Goal: Task Accomplishment & Management: Use online tool/utility

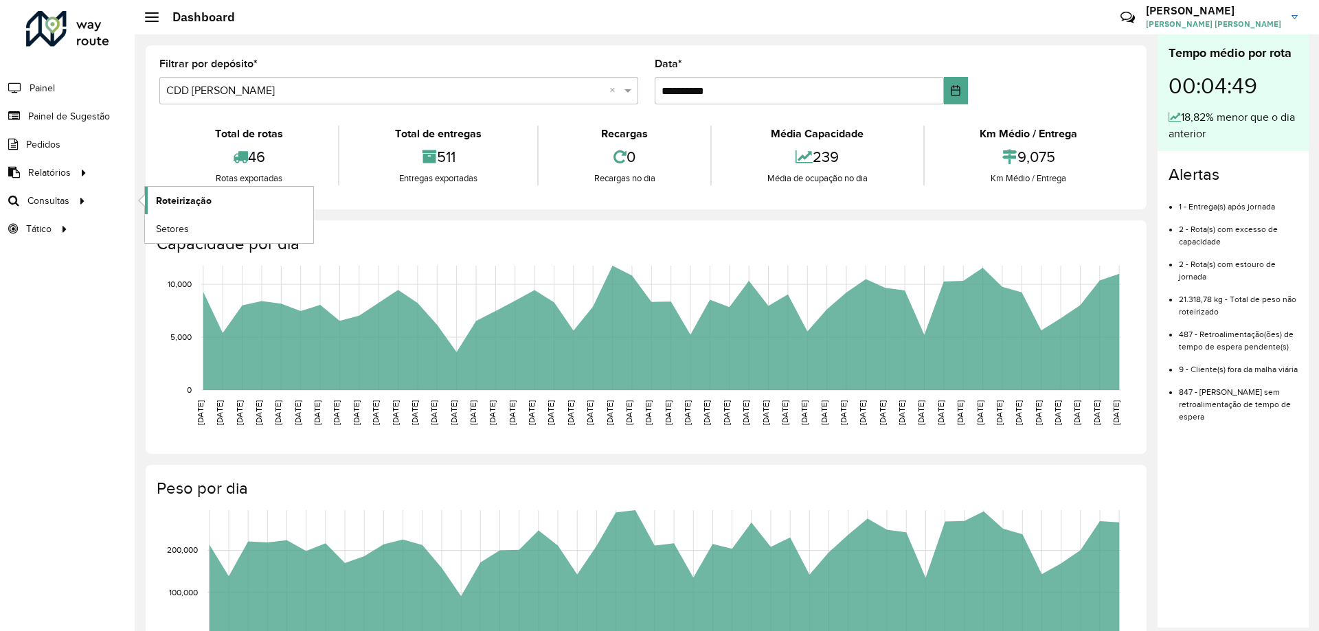
click at [163, 198] on span "Roteirização" at bounding box center [184, 201] width 56 height 14
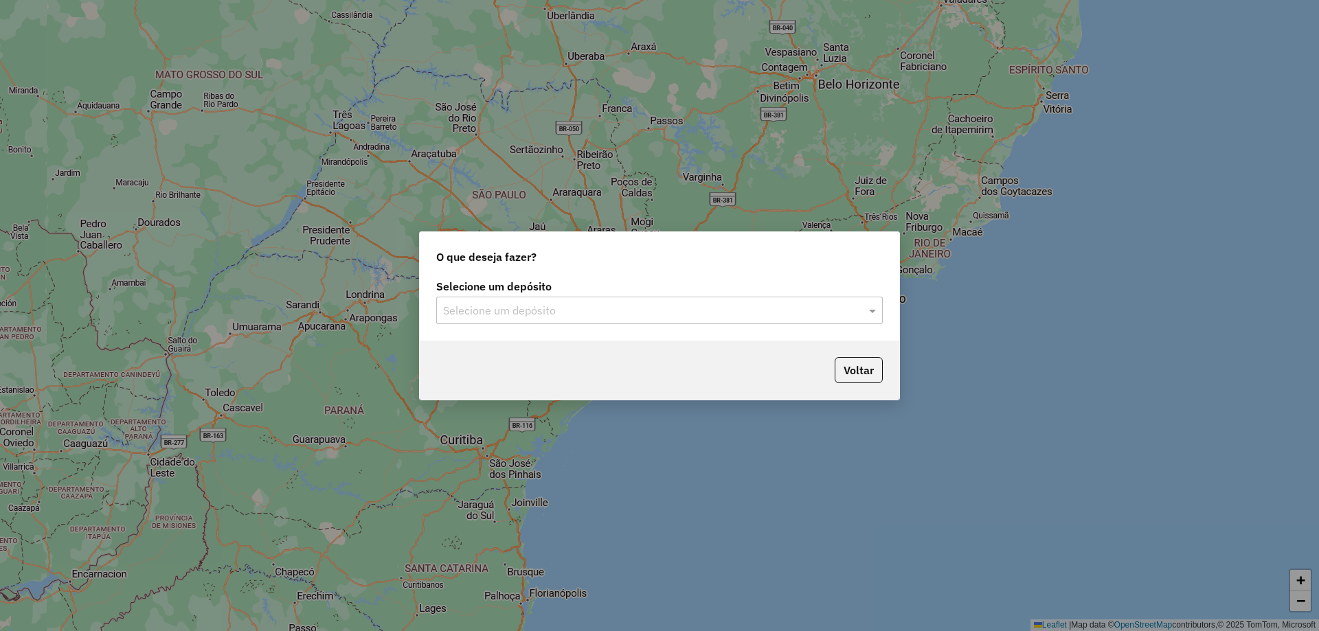
click at [507, 300] on div "Selecione um depósito" at bounding box center [659, 310] width 446 height 27
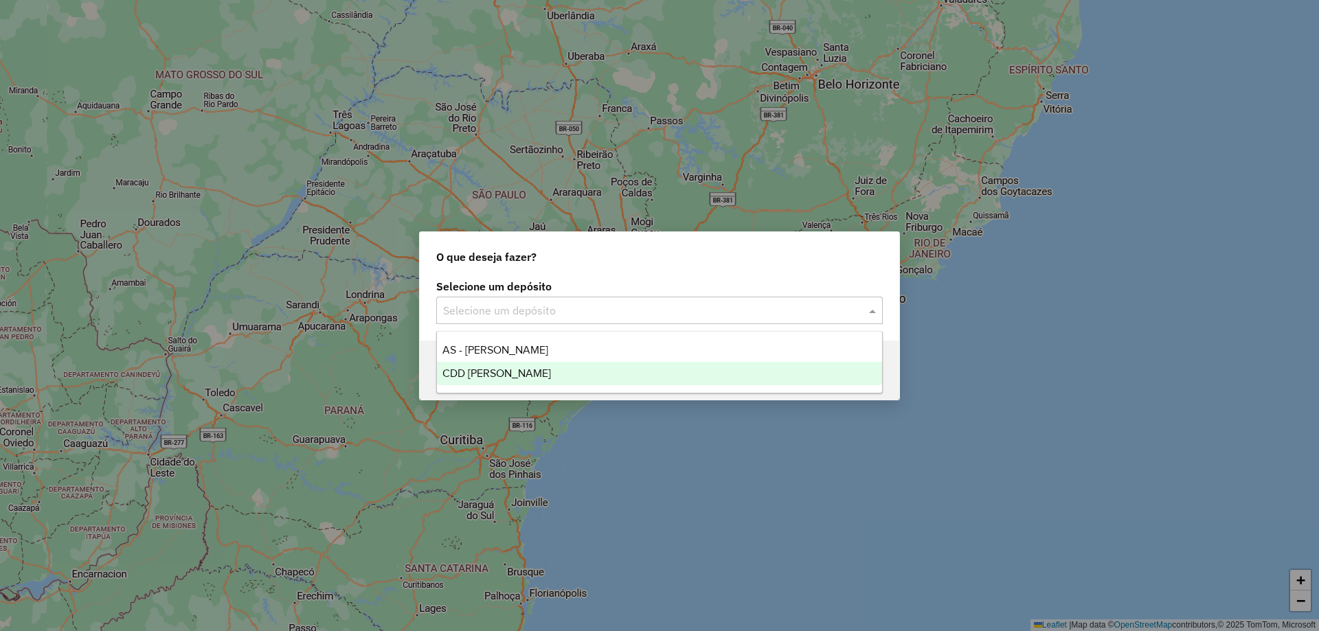
click at [503, 371] on span "CDD [PERSON_NAME]" at bounding box center [496, 373] width 109 height 12
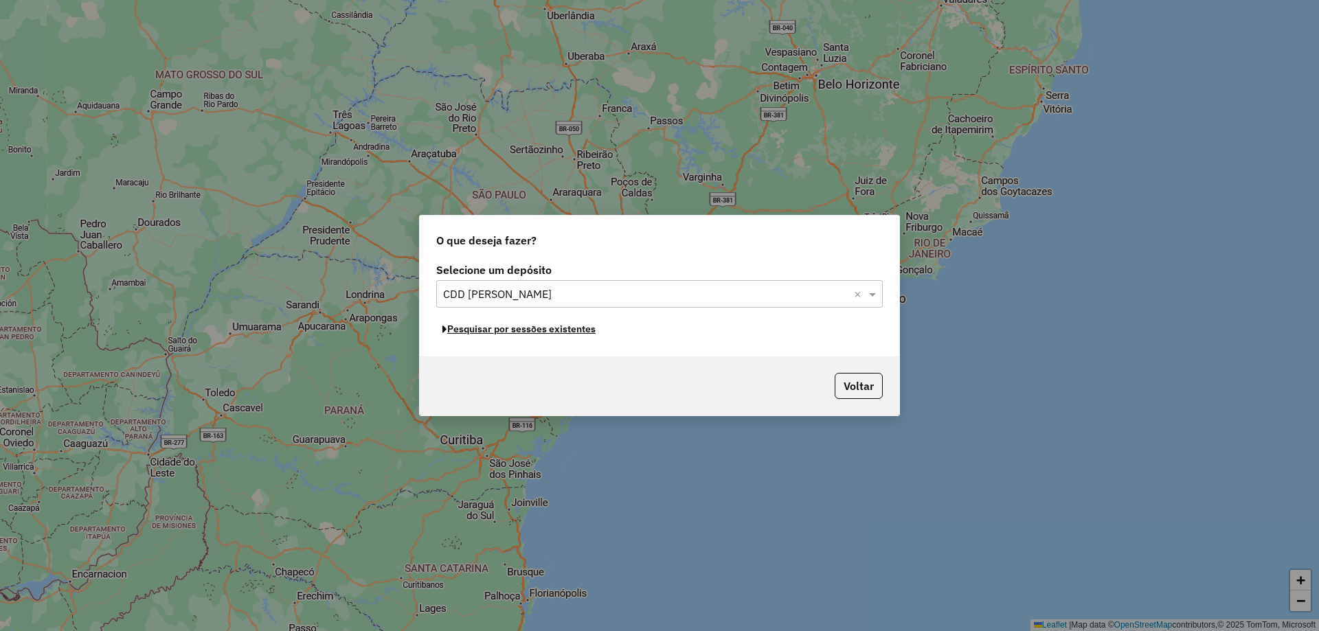
click at [560, 331] on button "Pesquisar por sessões existentes" at bounding box center [519, 329] width 166 height 21
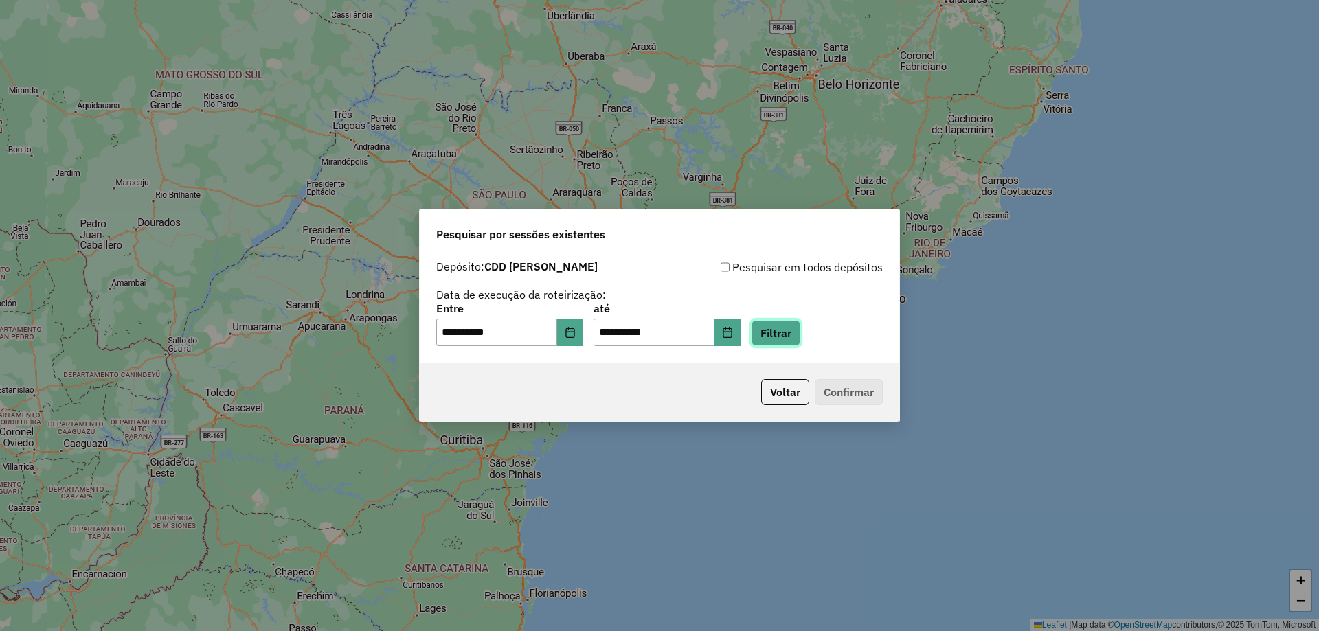
click at [800, 328] on button "Filtrar" at bounding box center [775, 333] width 49 height 26
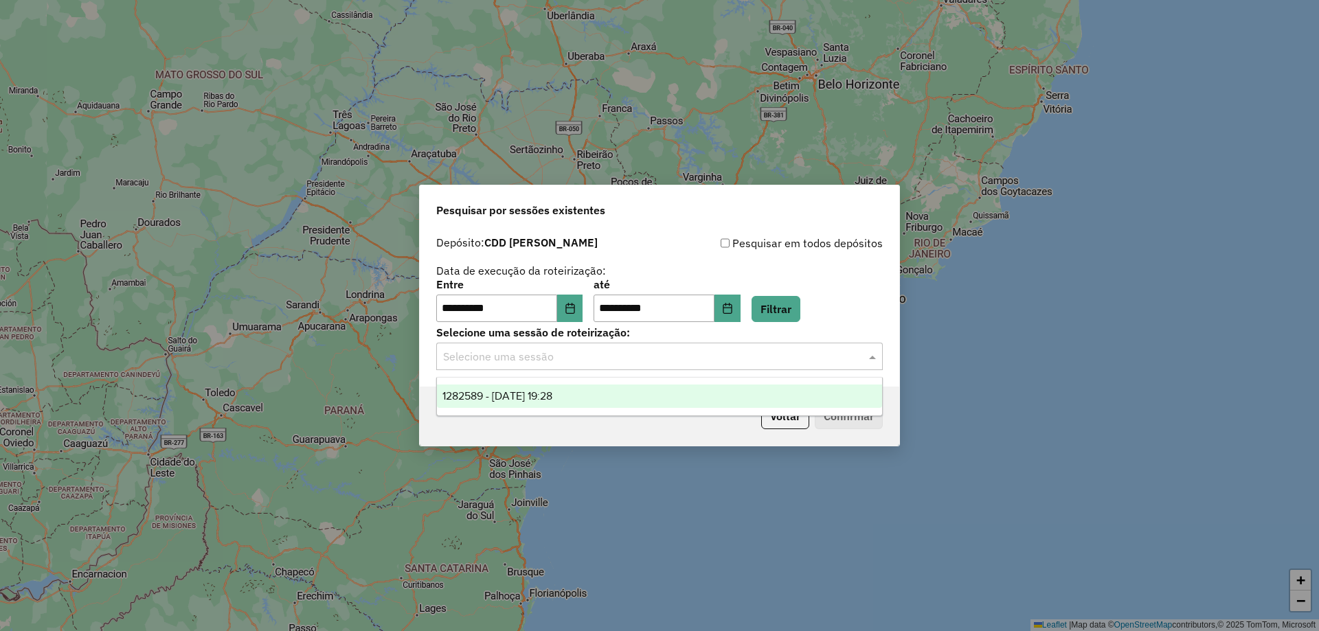
click at [666, 352] on input "text" at bounding box center [645, 357] width 405 height 16
click at [585, 394] on div "1282589 - [DATE] 19:28" at bounding box center [659, 396] width 445 height 23
click at [772, 363] on input "text" at bounding box center [645, 357] width 405 height 16
click at [819, 402] on div "1282589 - [DATE] 19:28" at bounding box center [659, 396] width 445 height 23
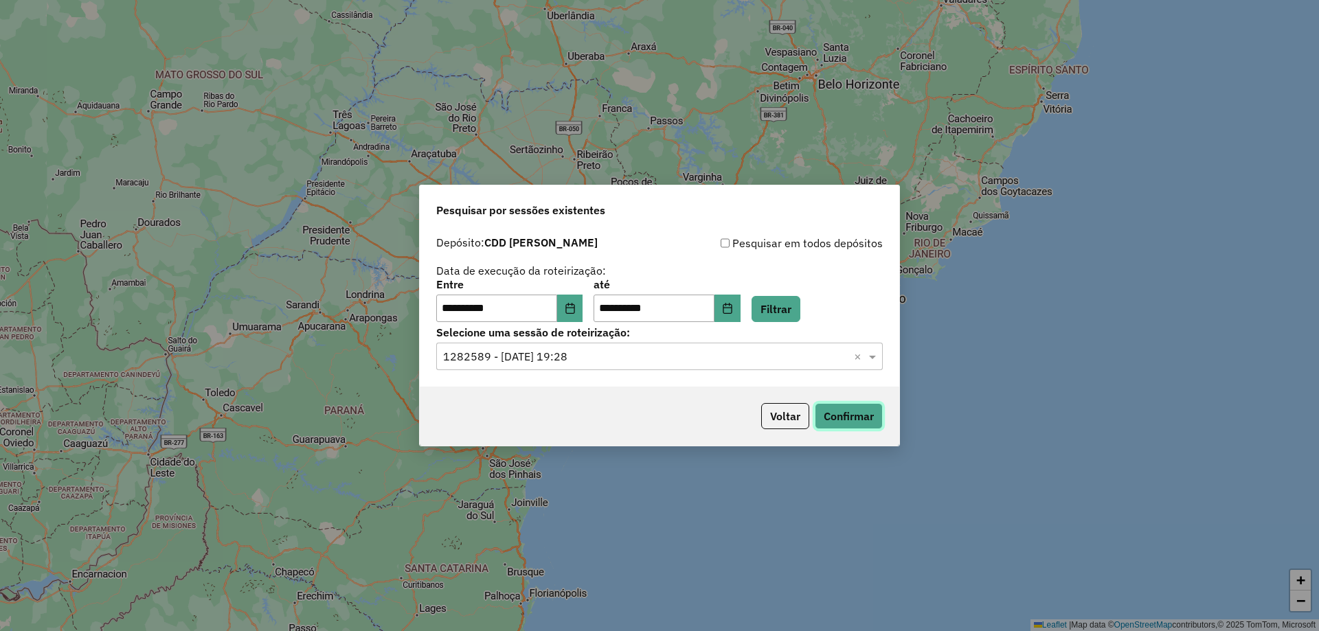
click at [843, 411] on button "Confirmar" at bounding box center [849, 416] width 68 height 26
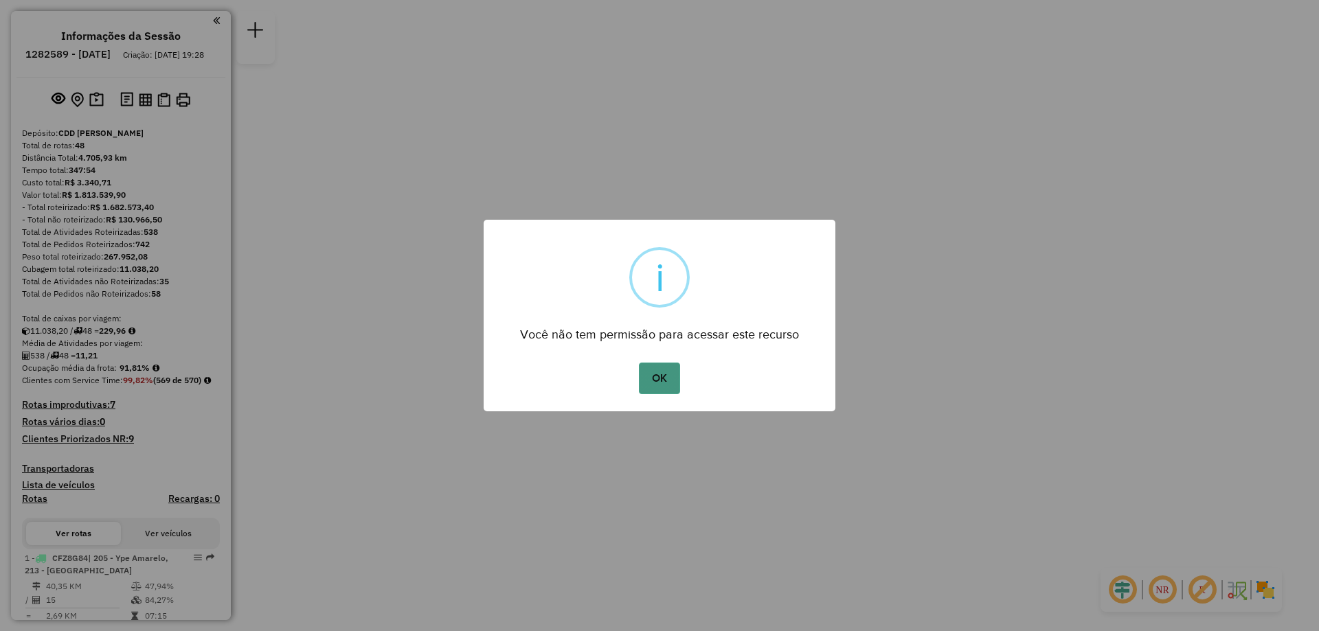
click at [661, 389] on button "OK" at bounding box center [659, 379] width 41 height 32
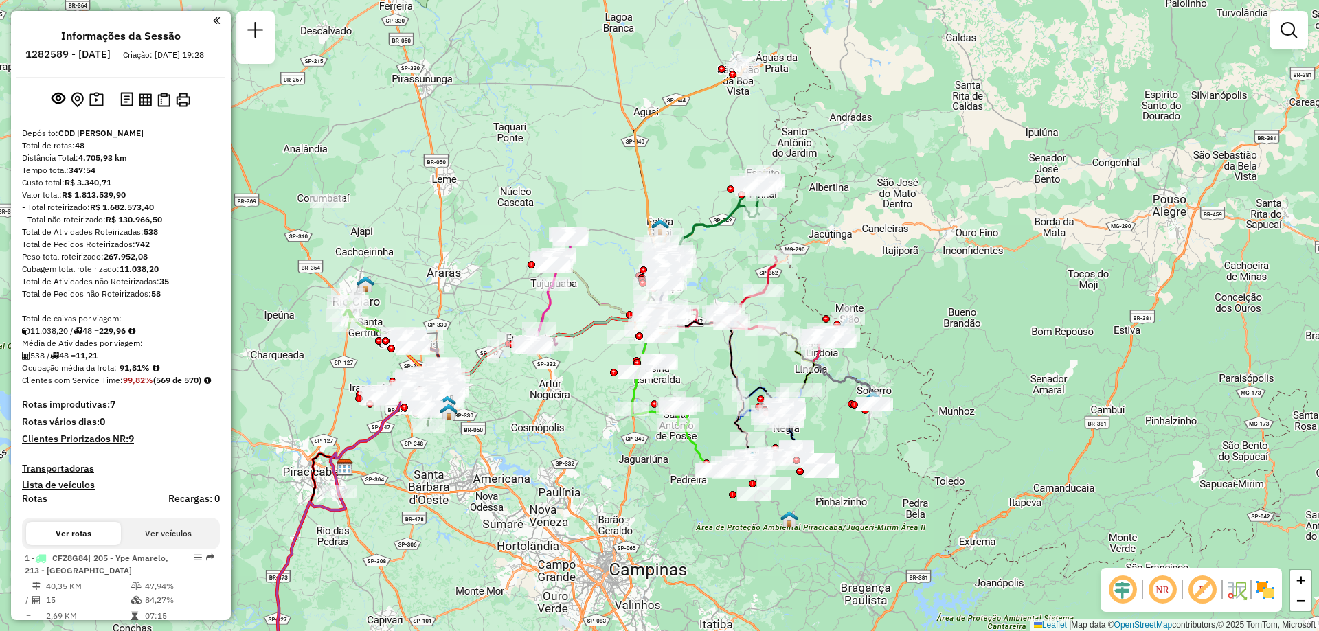
scroll to position [3431, 0]
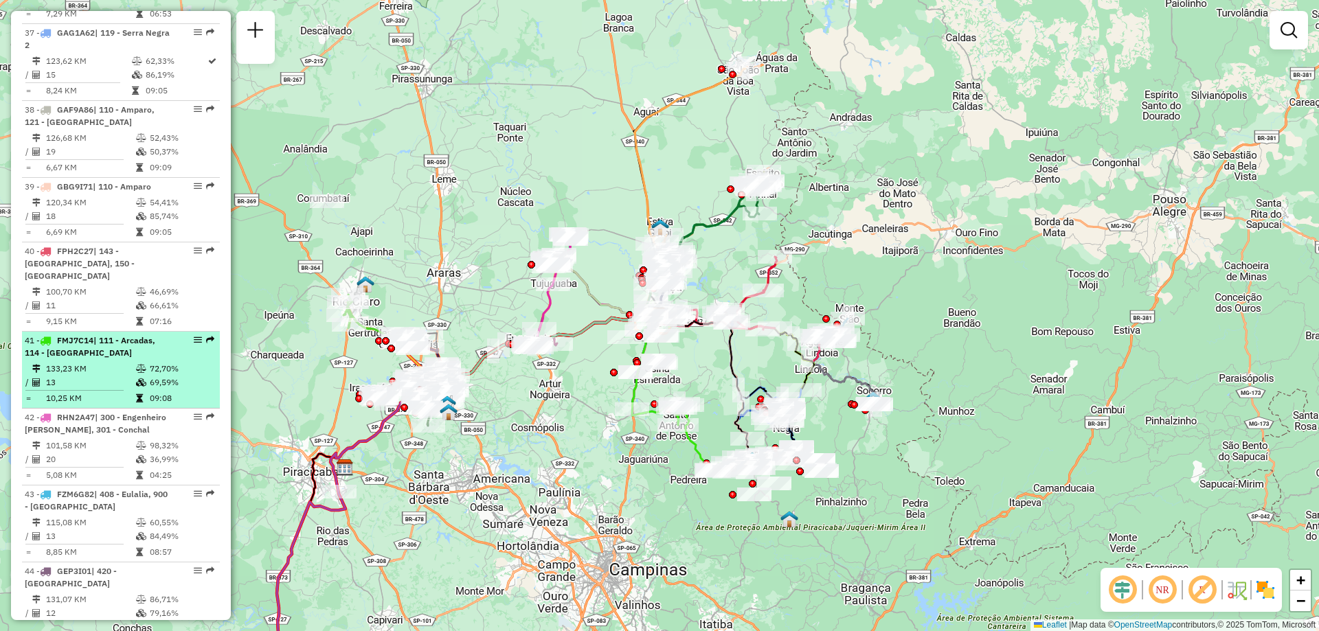
click at [87, 362] on td "133,23 KM" at bounding box center [90, 369] width 90 height 14
select select "**********"
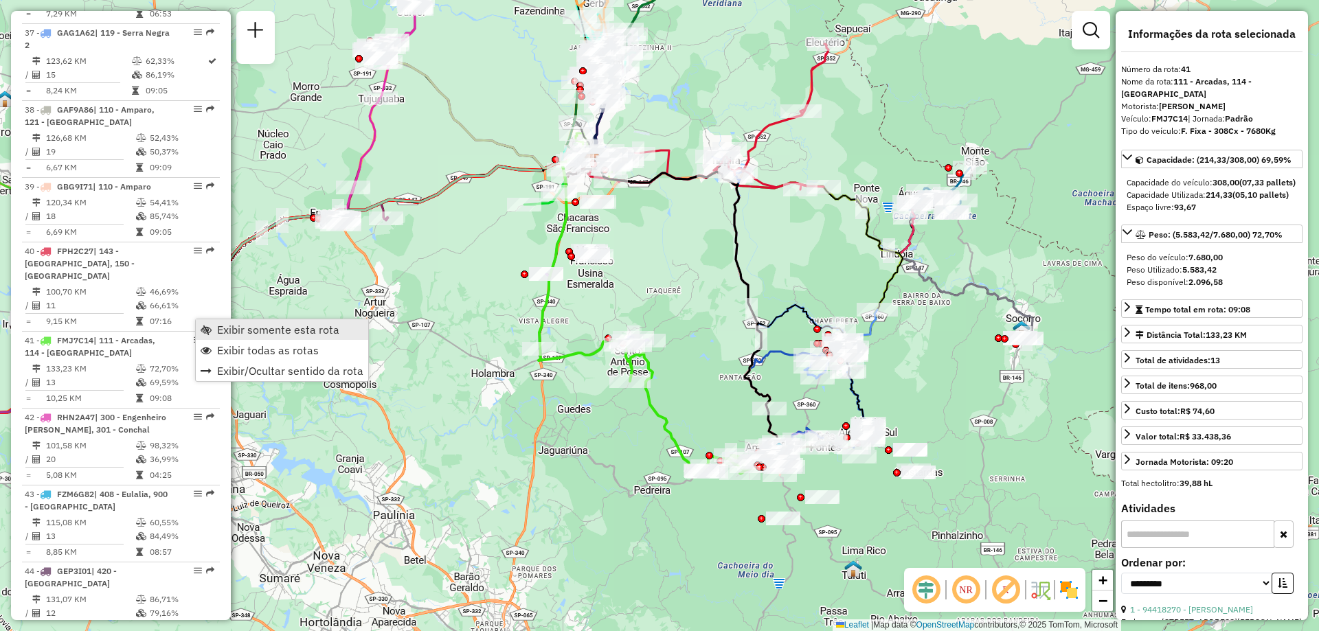
click at [218, 332] on span "Exibir somente esta rota" at bounding box center [278, 329] width 122 height 11
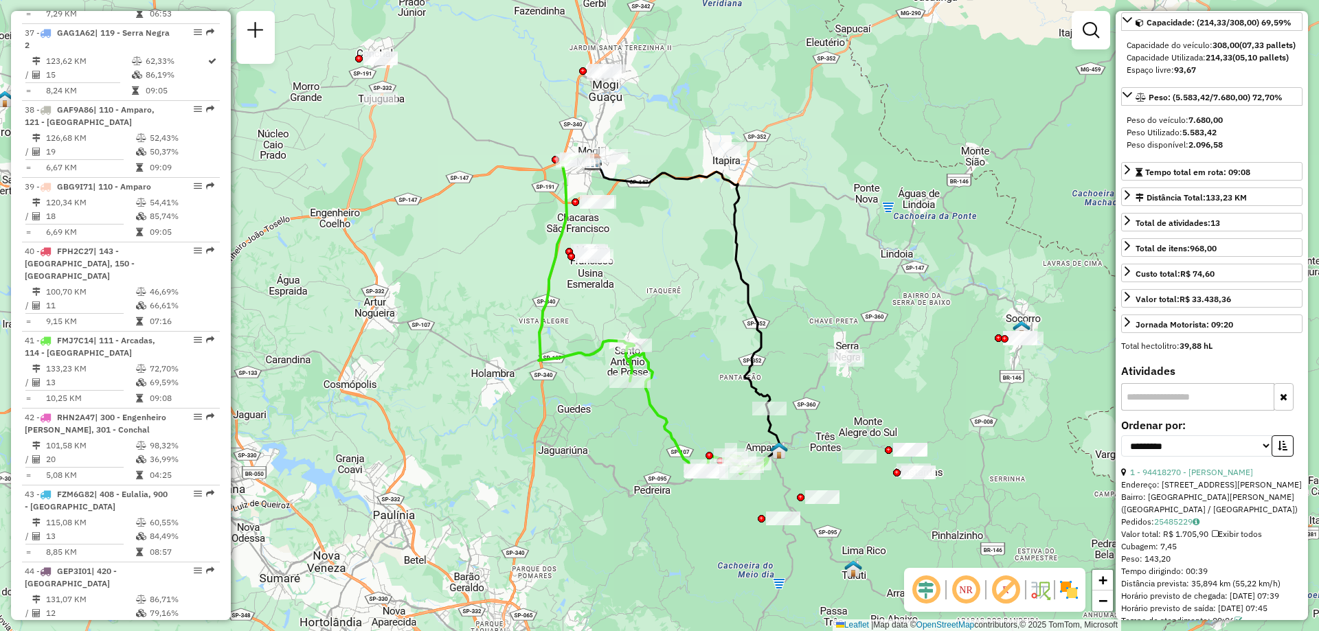
scroll to position [206, 0]
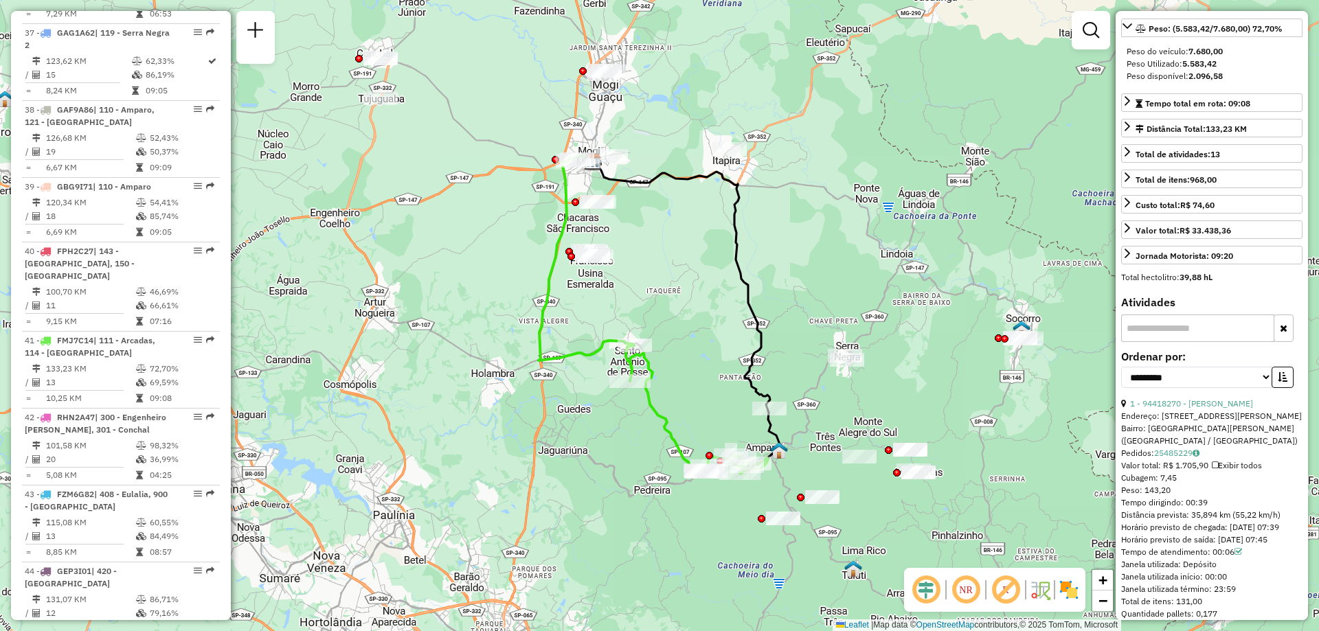
drag, startPoint x: 1212, startPoint y: 523, endPoint x: 1185, endPoint y: 527, distance: 26.4
click at [1185, 509] on div "Tempo dirigindo: 00:39" at bounding box center [1211, 503] width 181 height 12
click at [1203, 509] on div "Tempo dirigindo: 00:39" at bounding box center [1211, 503] width 181 height 12
drag, startPoint x: 1212, startPoint y: 528, endPoint x: 1183, endPoint y: 525, distance: 29.0
click at [1183, 509] on div "Tempo dirigindo: 00:39" at bounding box center [1211, 503] width 181 height 12
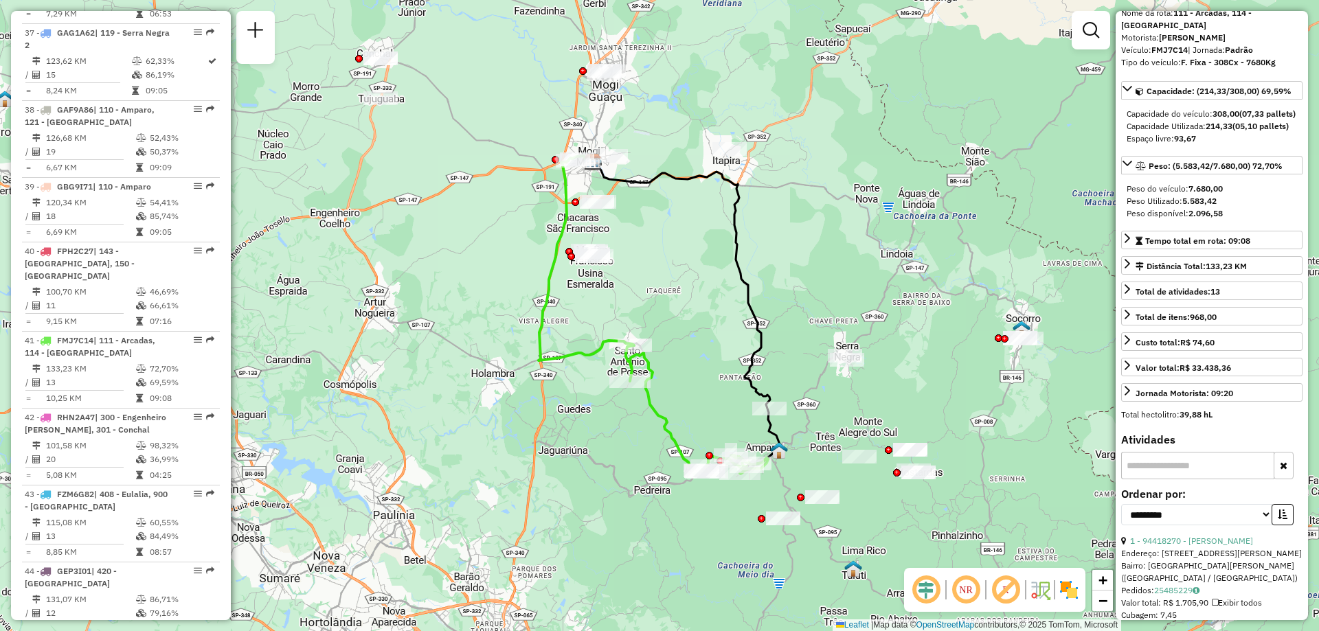
scroll to position [0, 0]
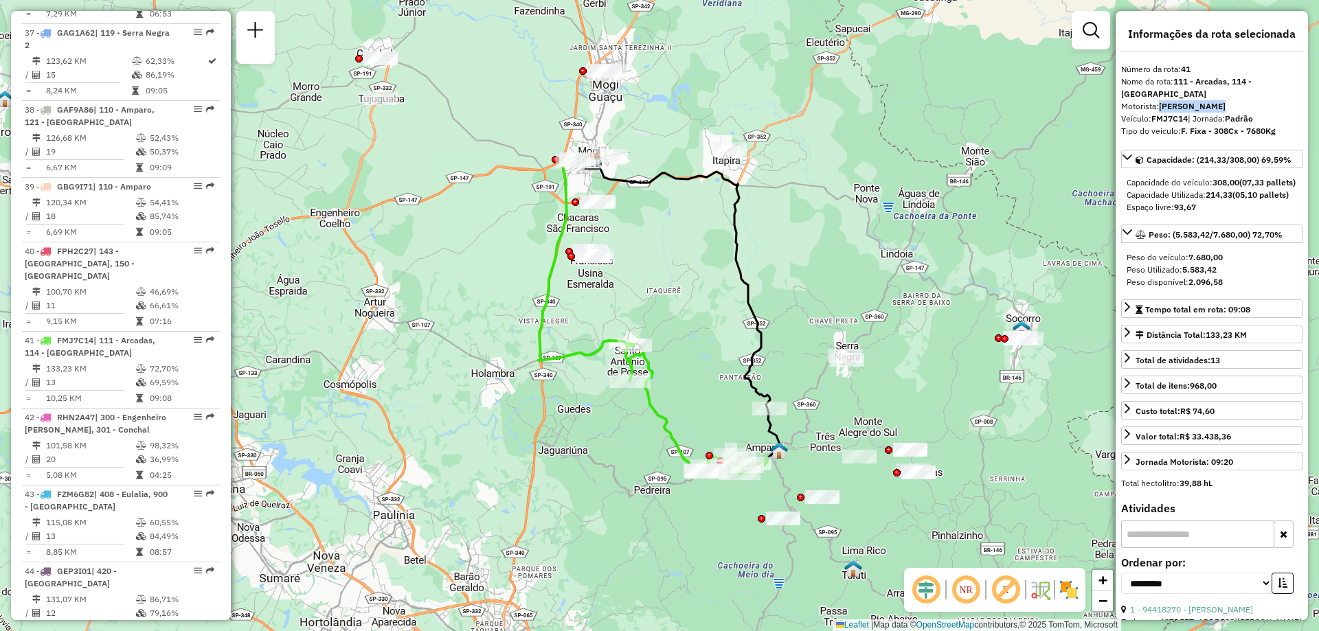
drag, startPoint x: 1234, startPoint y: 110, endPoint x: 1160, endPoint y: 108, distance: 74.2
click at [1160, 108] on div "Motorista: ELEN OLIVEIRA" at bounding box center [1211, 106] width 181 height 12
click at [1160, 108] on strong "ELEN OLIVEIRA" at bounding box center [1192, 106] width 67 height 10
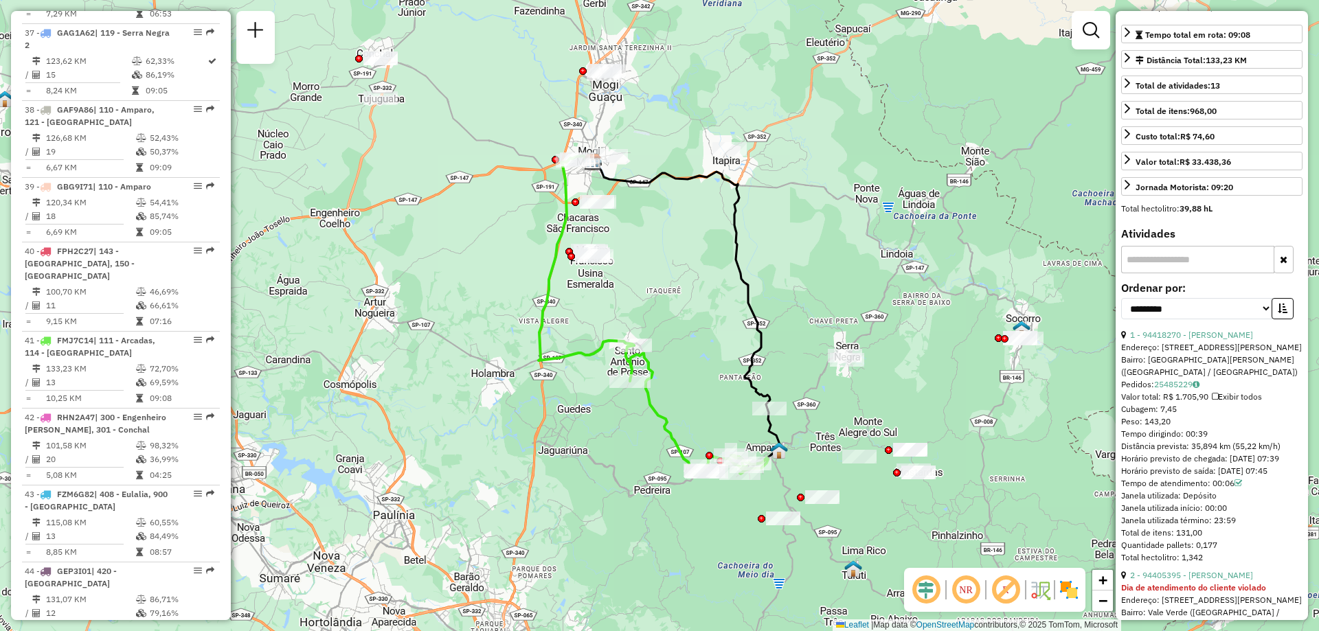
scroll to position [343, 0]
